Goal: Book appointment/travel/reservation

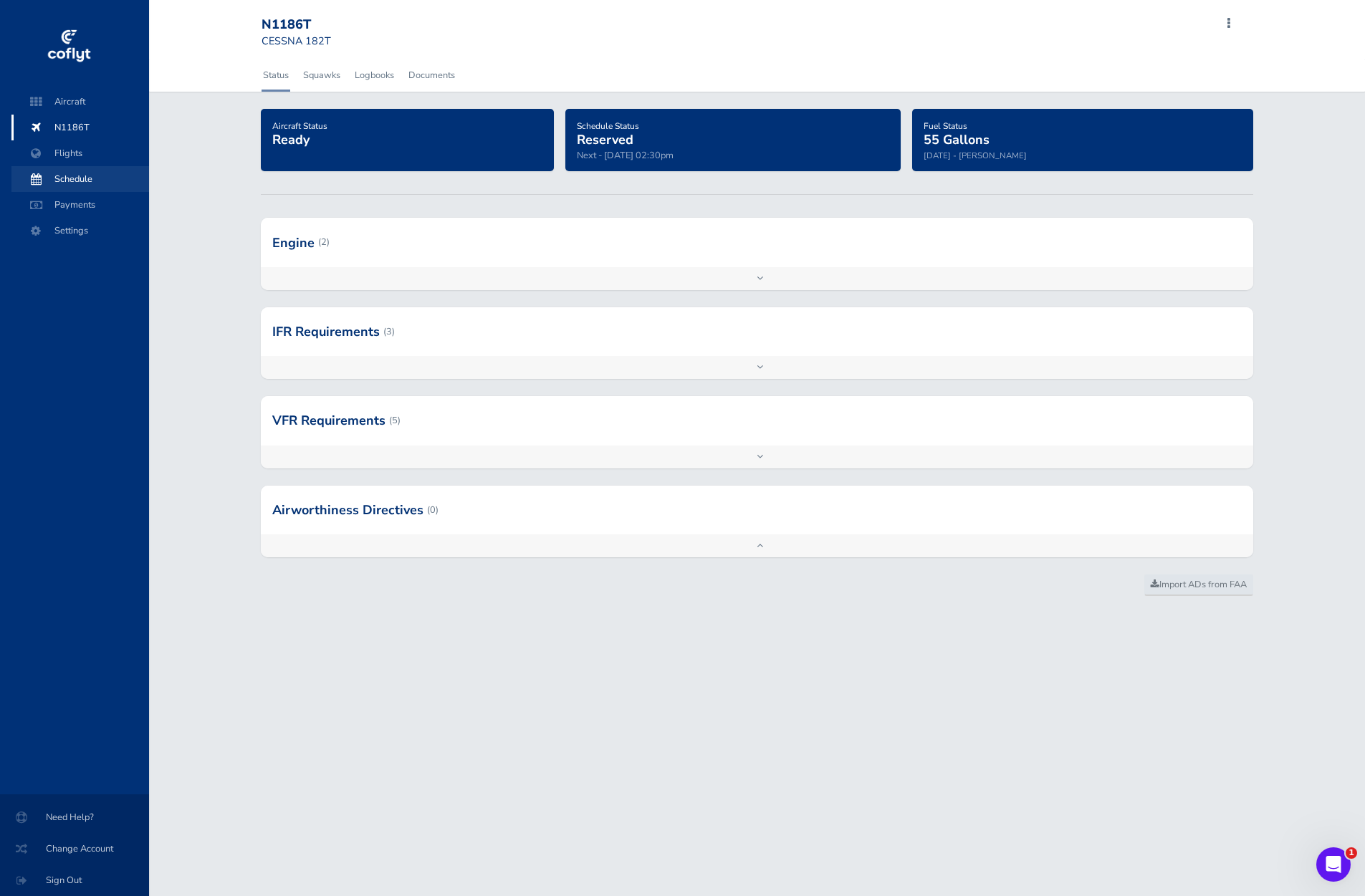
click at [85, 184] on span "Schedule" at bounding box center [80, 179] width 109 height 25
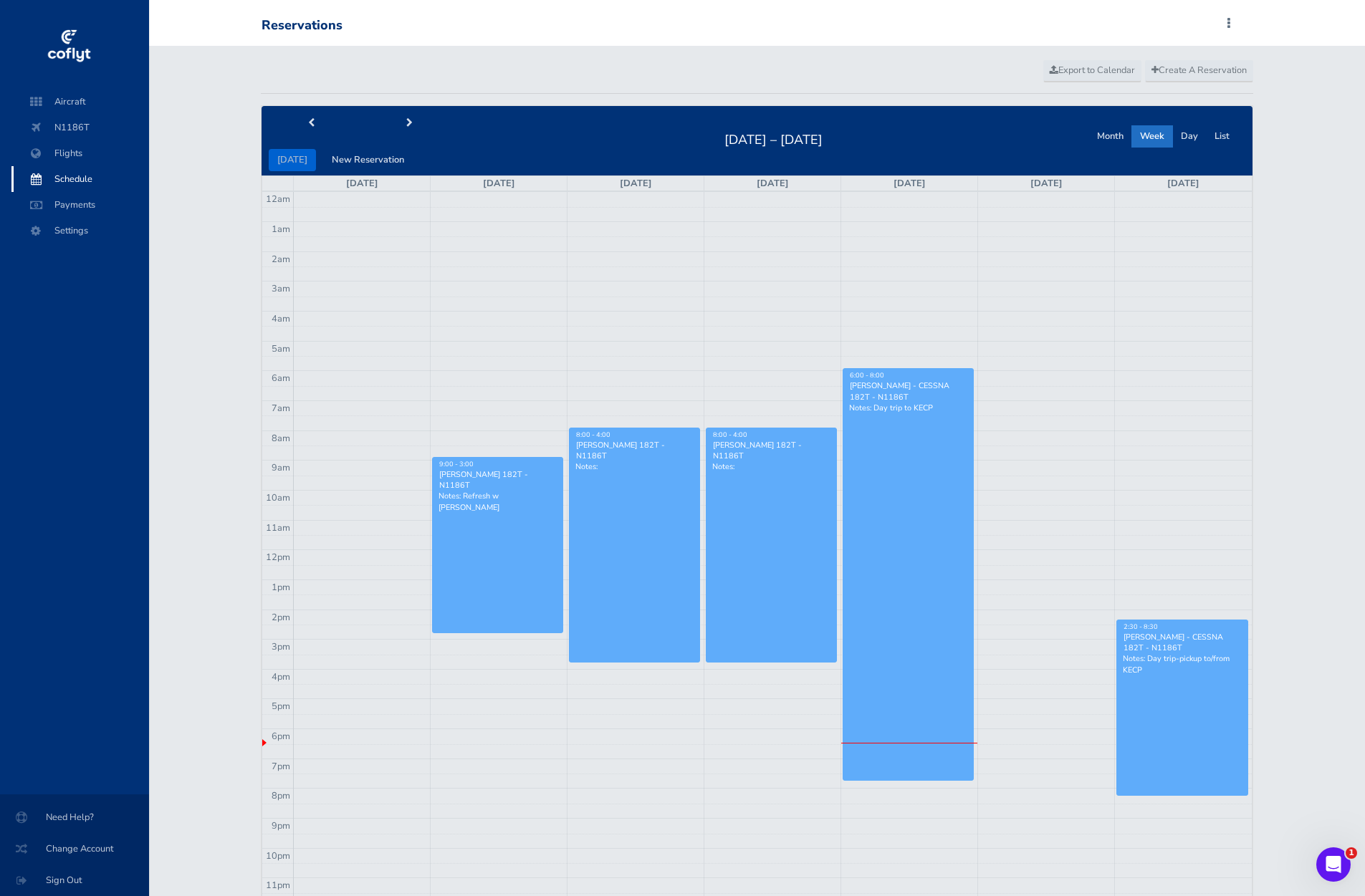
click at [1190, 692] on link "2:30 - 8:30 [PERSON_NAME] - CESSNA 182T - N1186T Notes: Day trip-pickup to/from…" at bounding box center [1182, 708] width 132 height 176
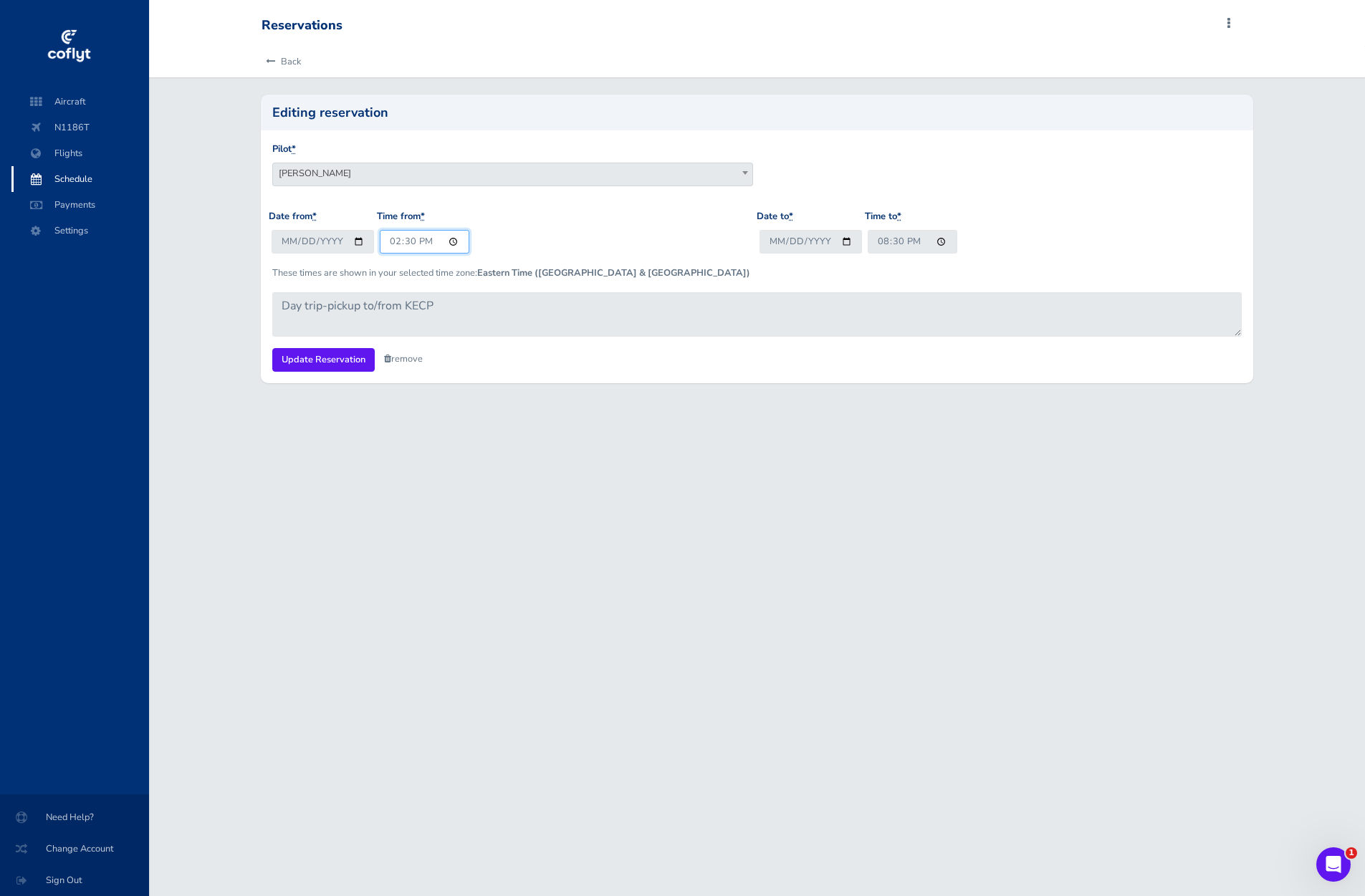
click at [402, 239] on input "14:30" at bounding box center [424, 242] width 90 height 24
click at [393, 242] on input "14:30" at bounding box center [424, 242] width 90 height 24
click at [412, 242] on input "19:30" at bounding box center [424, 242] width 90 height 24
click at [423, 242] on input "19:00" at bounding box center [424, 242] width 90 height 24
type input "07:00"
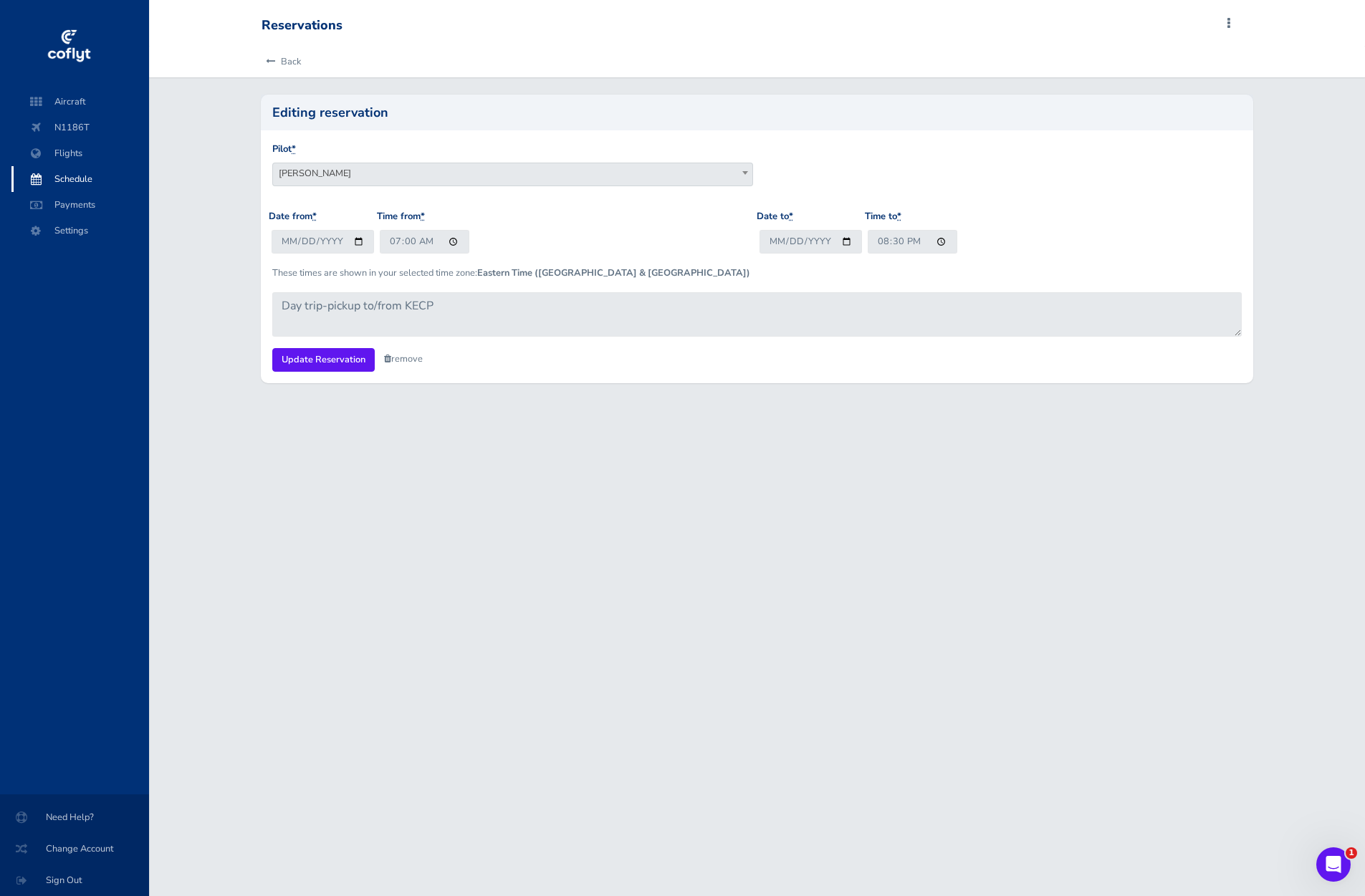
click at [538, 227] on div "Date from * 2025-08-23 Time from * 07:00" at bounding box center [512, 237] width 488 height 56
click at [884, 242] on input "20:30" at bounding box center [912, 242] width 90 height 24
click at [898, 238] on input "15:30" at bounding box center [912, 242] width 90 height 24
click at [882, 242] on input "15:00" at bounding box center [912, 242] width 90 height 24
type input "16:00"
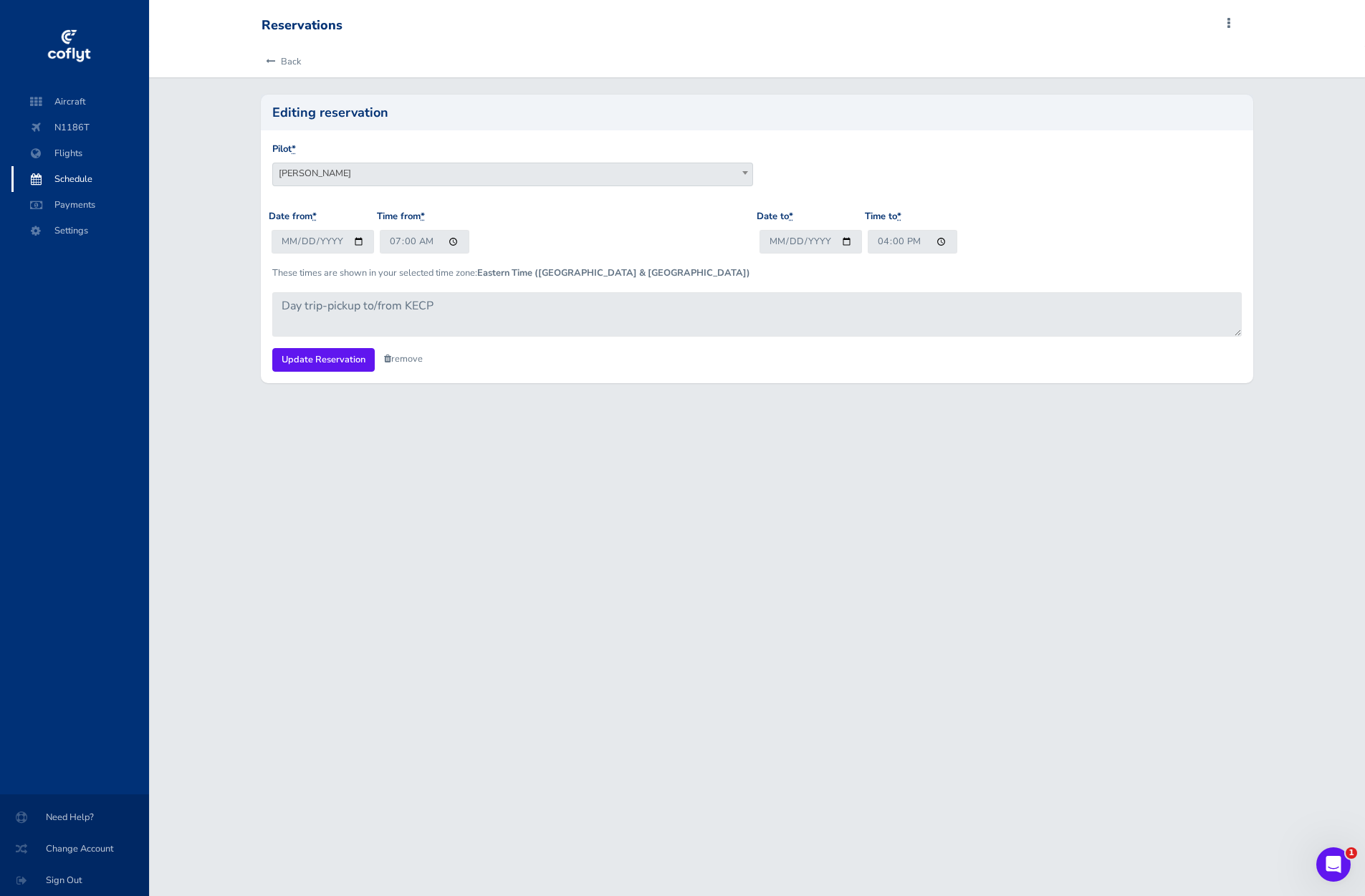
click at [1008, 216] on div "Date to * 2025-08-23 Time to * 16:00" at bounding box center [1000, 237] width 488 height 56
click at [396, 242] on input "07:00" at bounding box center [424, 242] width 90 height 24
click at [538, 223] on div "Date from * 2025-08-23 Time from * 08:00" at bounding box center [512, 237] width 488 height 56
click at [396, 242] on input "08:00" at bounding box center [424, 242] width 90 height 24
type input "07:00"
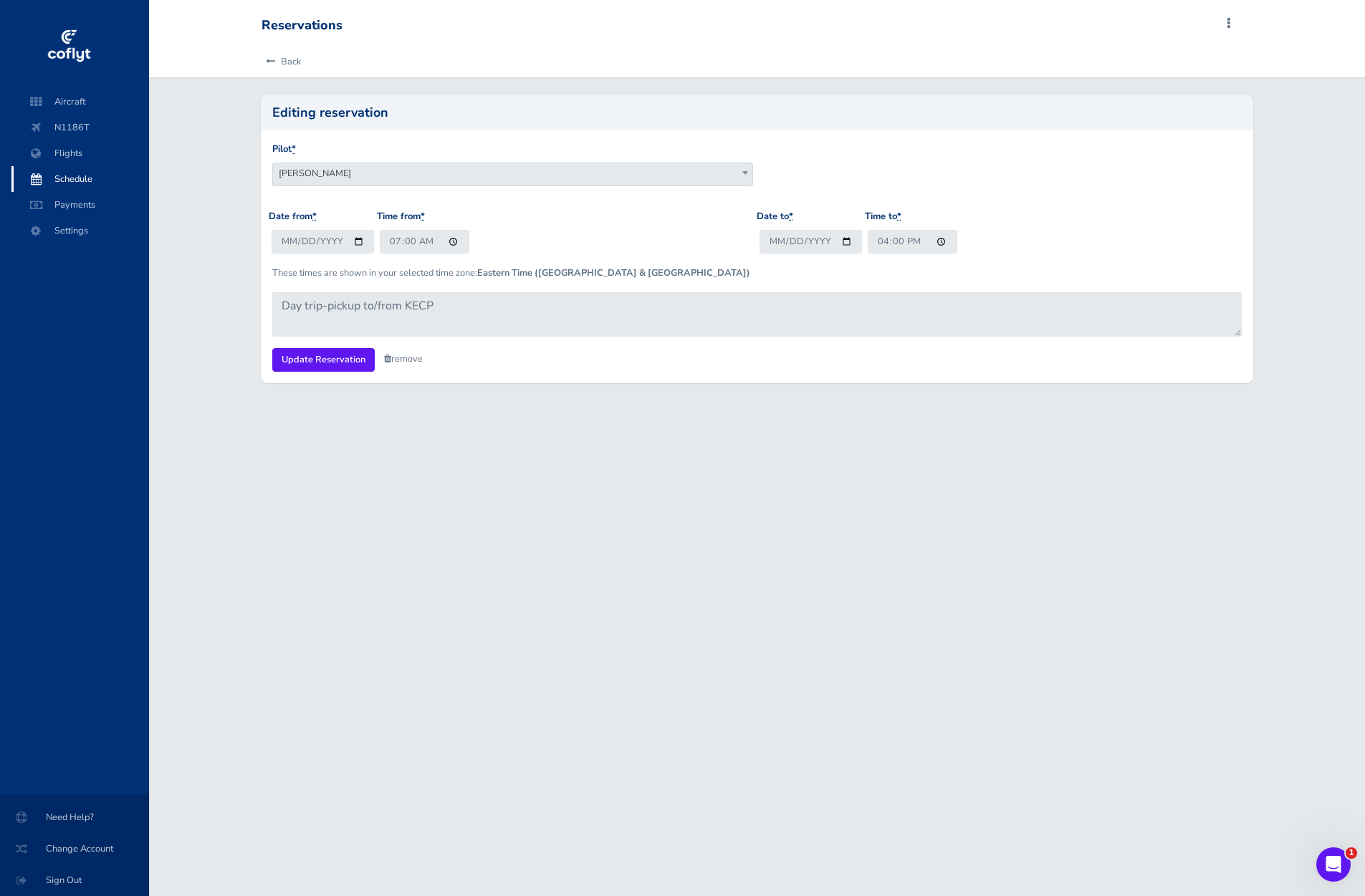
click at [566, 233] on div "Date from * 2025-08-23 Time from * 07:00" at bounding box center [512, 237] width 488 height 56
click at [335, 359] on input "Update Reservation" at bounding box center [323, 360] width 103 height 24
